Goal: Information Seeking & Learning: Learn about a topic

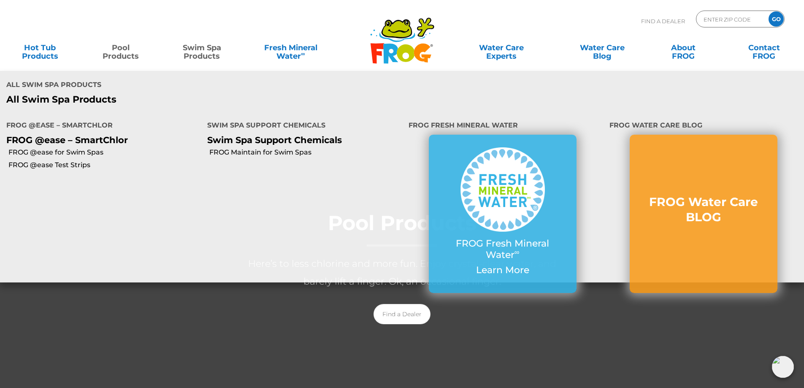
click at [206, 56] on link "Swim Spa Products" at bounding box center [202, 47] width 63 height 17
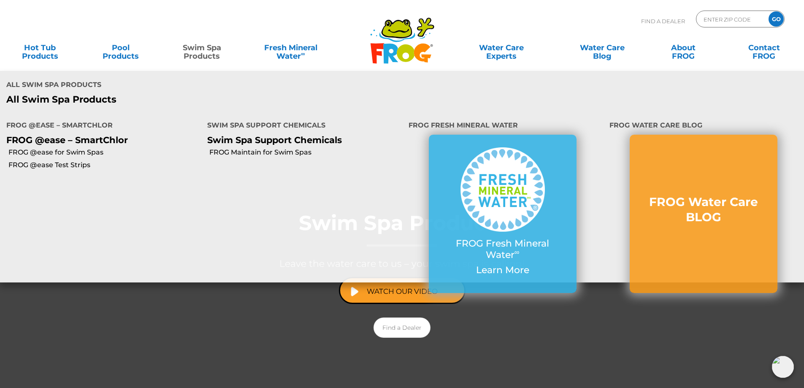
click at [250, 146] on li "FROG Maintain for Swim Spas" at bounding box center [301, 152] width 201 height 13
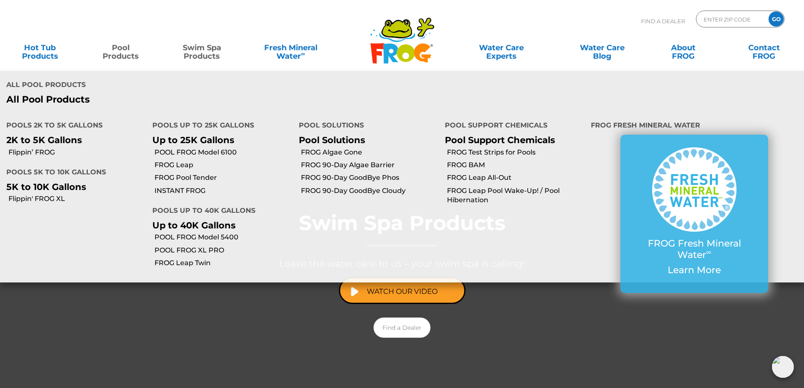
click at [120, 49] on link "Pool Products" at bounding box center [121, 47] width 63 height 17
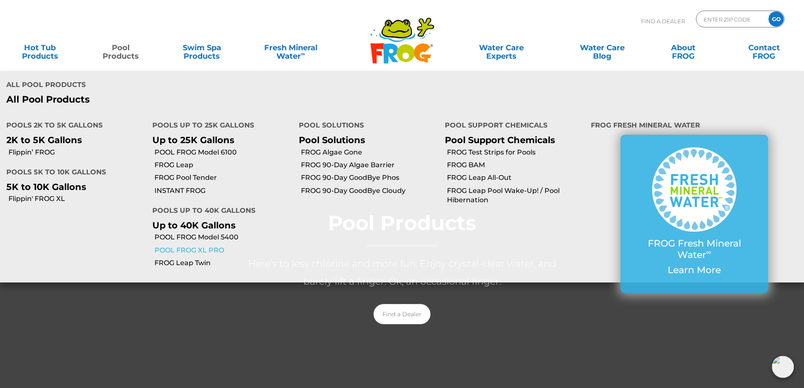
click at [188, 246] on link "POOL FROG XL PRO" at bounding box center [224, 250] width 138 height 9
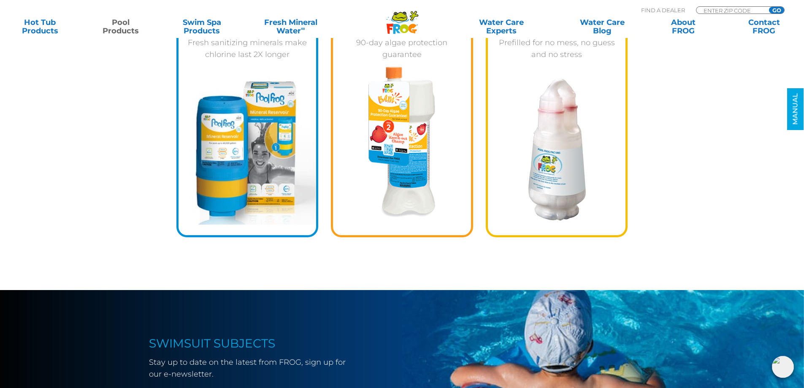
scroll to position [1436, 0]
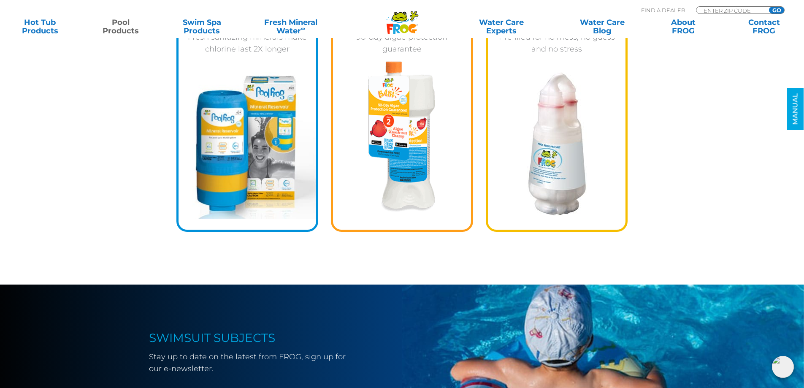
click at [557, 160] on img at bounding box center [557, 144] width 60 height 144
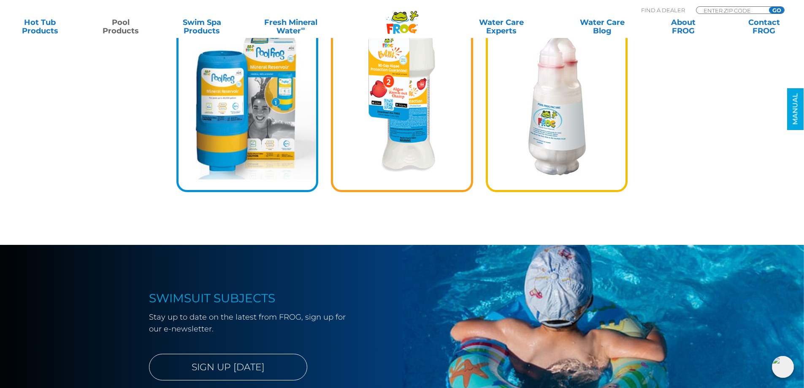
scroll to position [1309, 0]
